Goal: Task Accomplishment & Management: Manage account settings

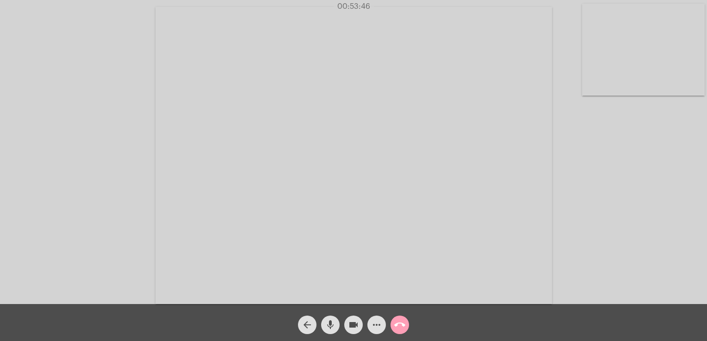
click at [397, 325] on mat-icon "call_end" at bounding box center [399, 325] width 11 height 11
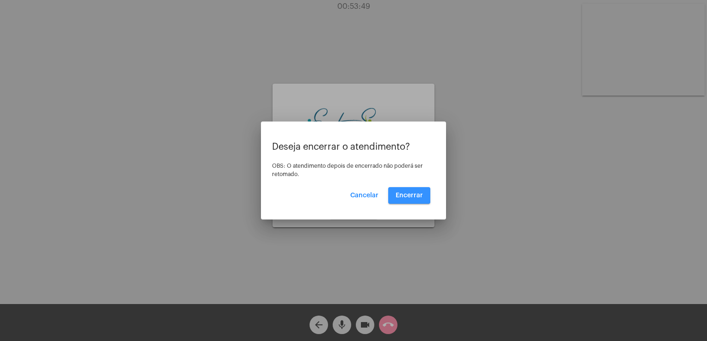
click at [399, 195] on span "Encerrar" at bounding box center [409, 195] width 27 height 6
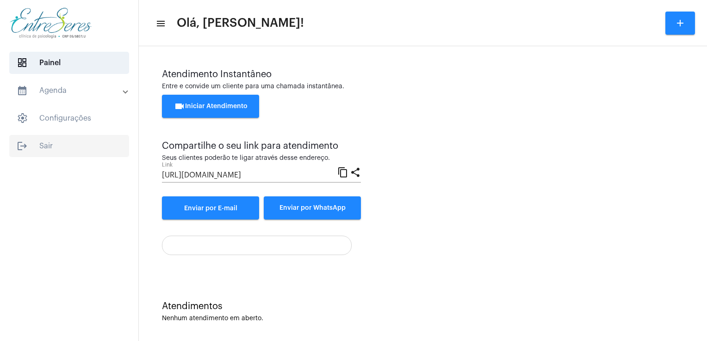
click at [80, 154] on span "logout Sair" at bounding box center [69, 146] width 120 height 22
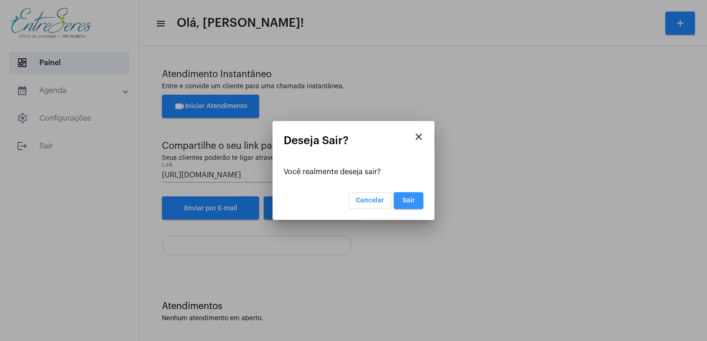
click at [407, 201] on span "Sair" at bounding box center [409, 201] width 12 height 6
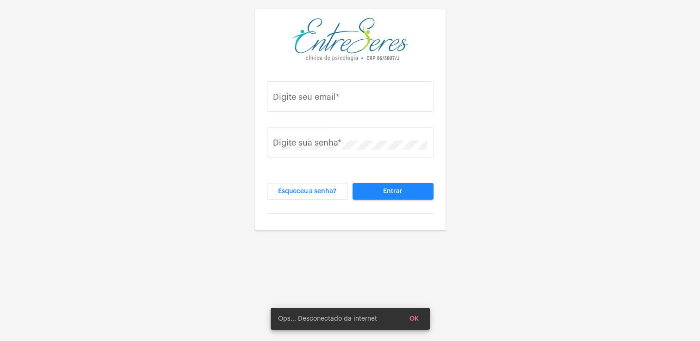
type input "[PERSON_NAME][EMAIL_ADDRESS][DOMAIN_NAME]"
